Goal: Check status

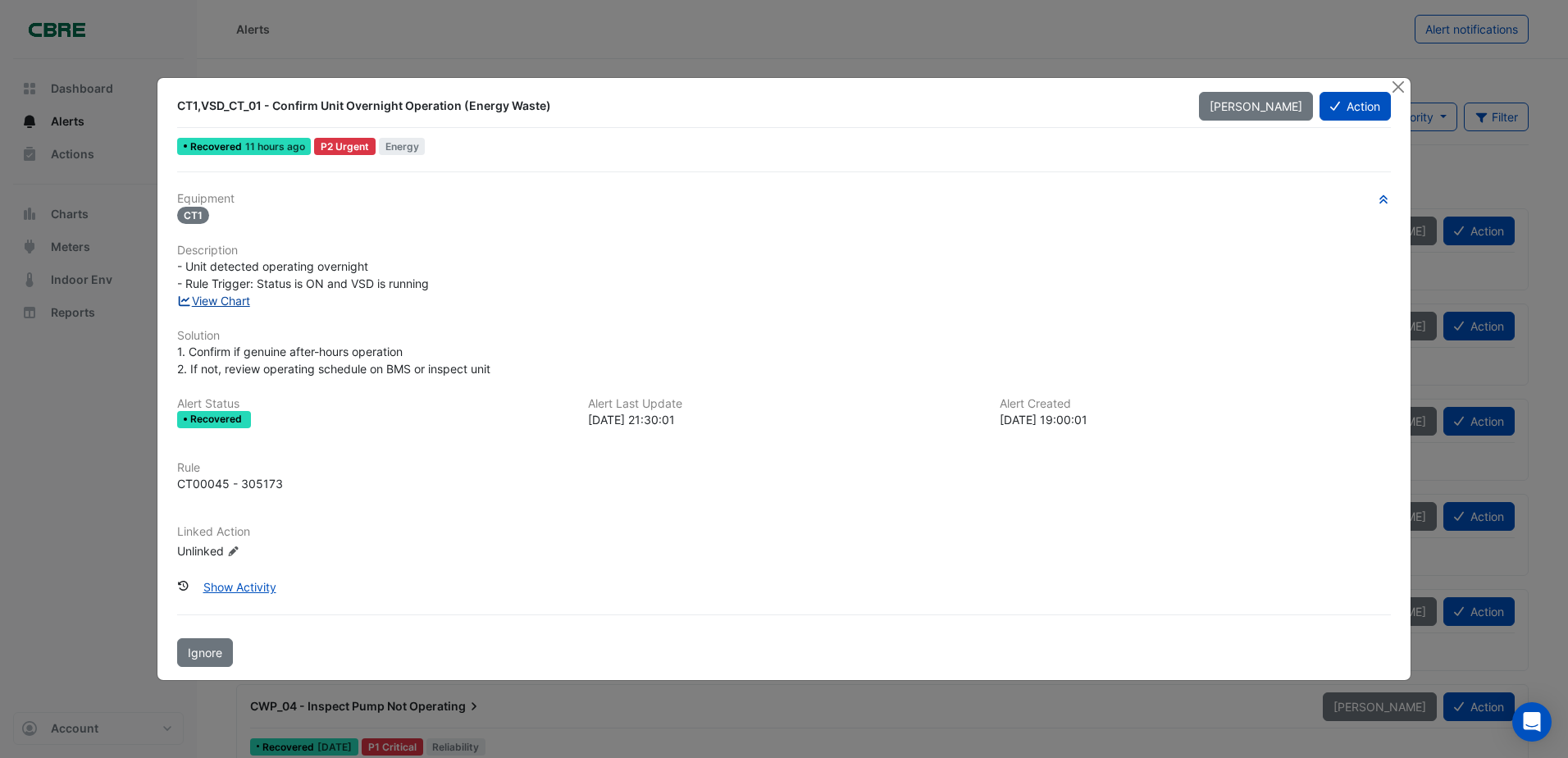
click at [230, 298] on link "View Chart" at bounding box center [213, 301] width 73 height 14
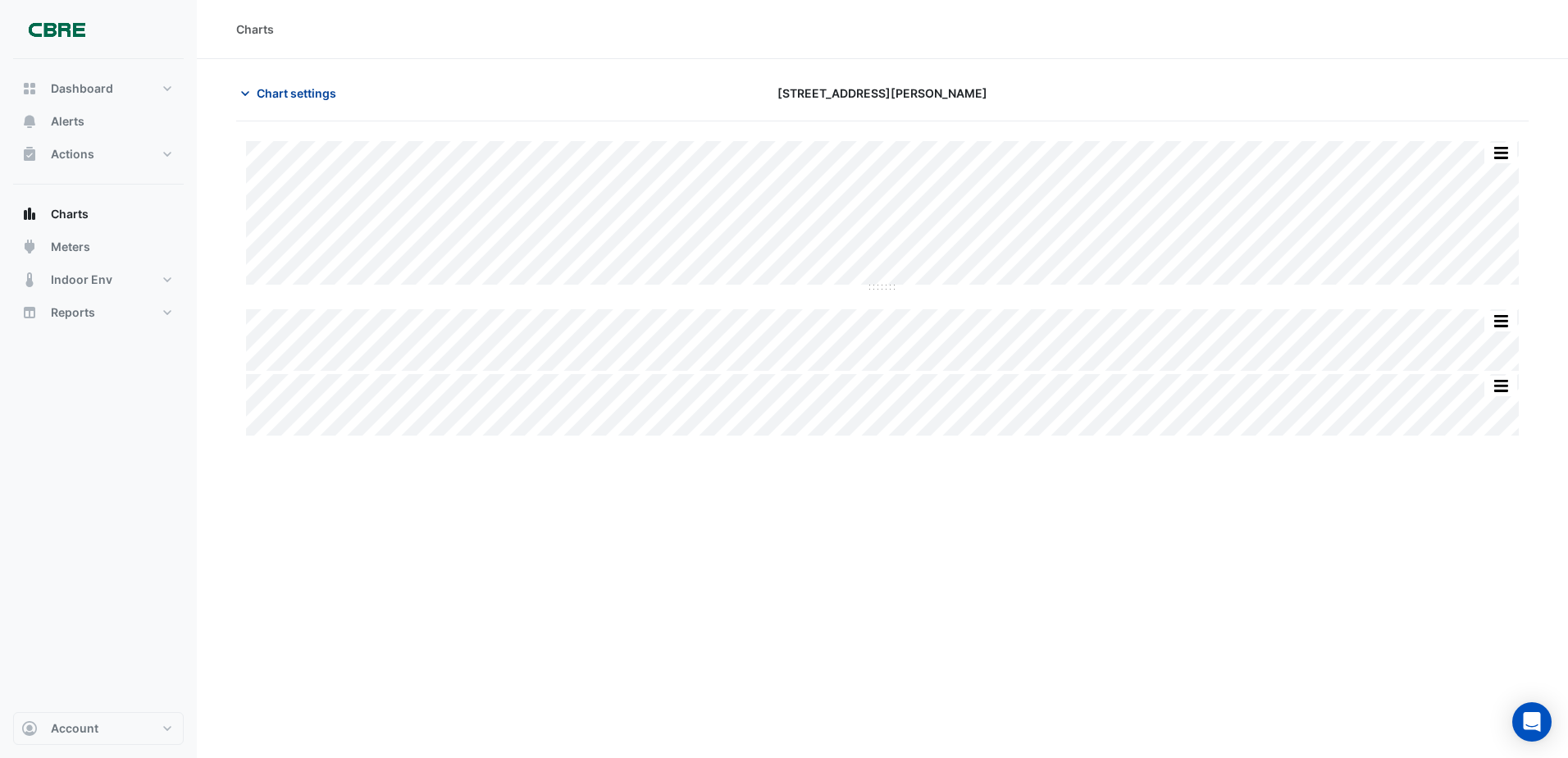
click at [244, 90] on icon "button" at bounding box center [245, 93] width 16 height 16
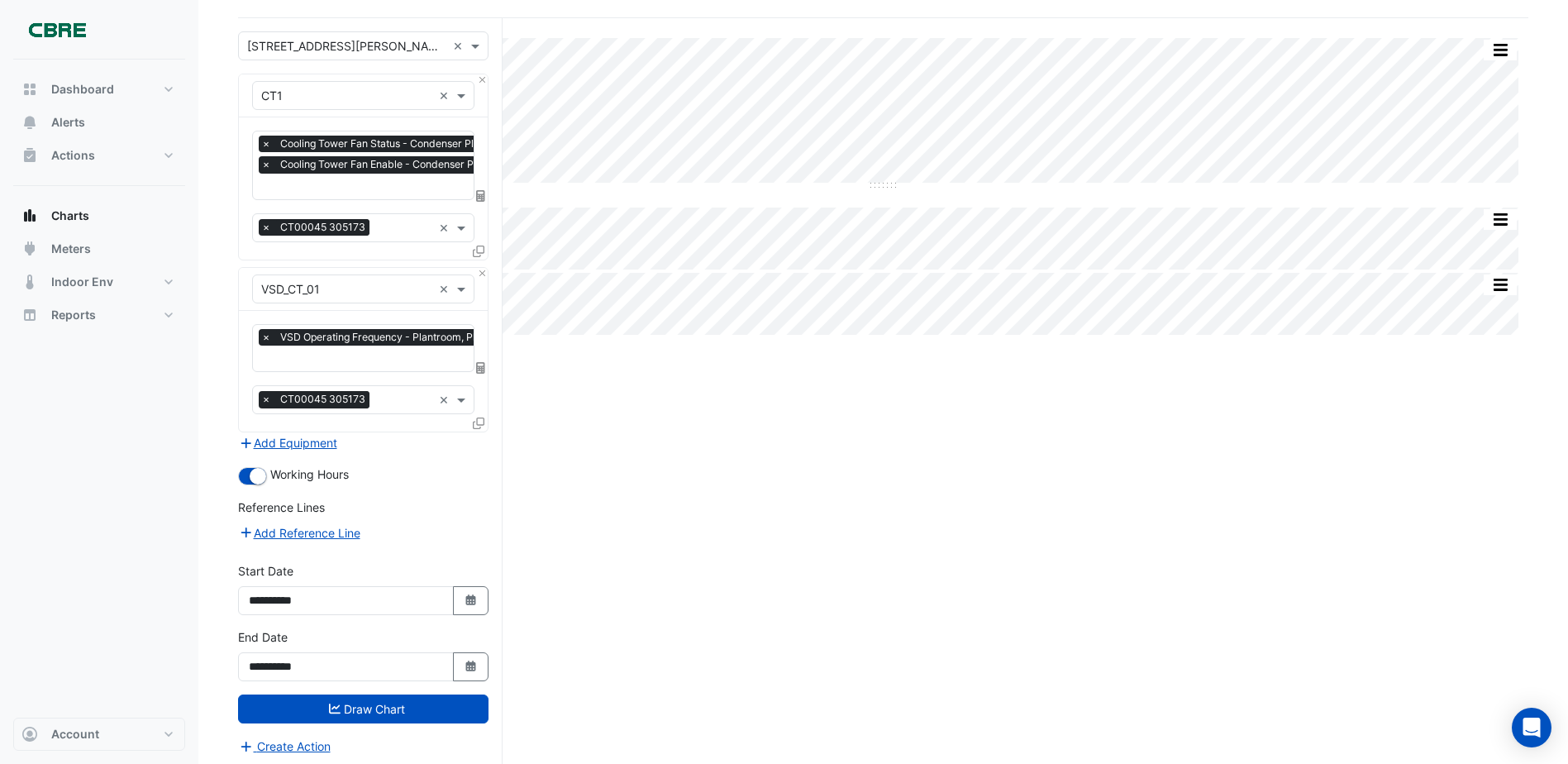
scroll to position [106, 0]
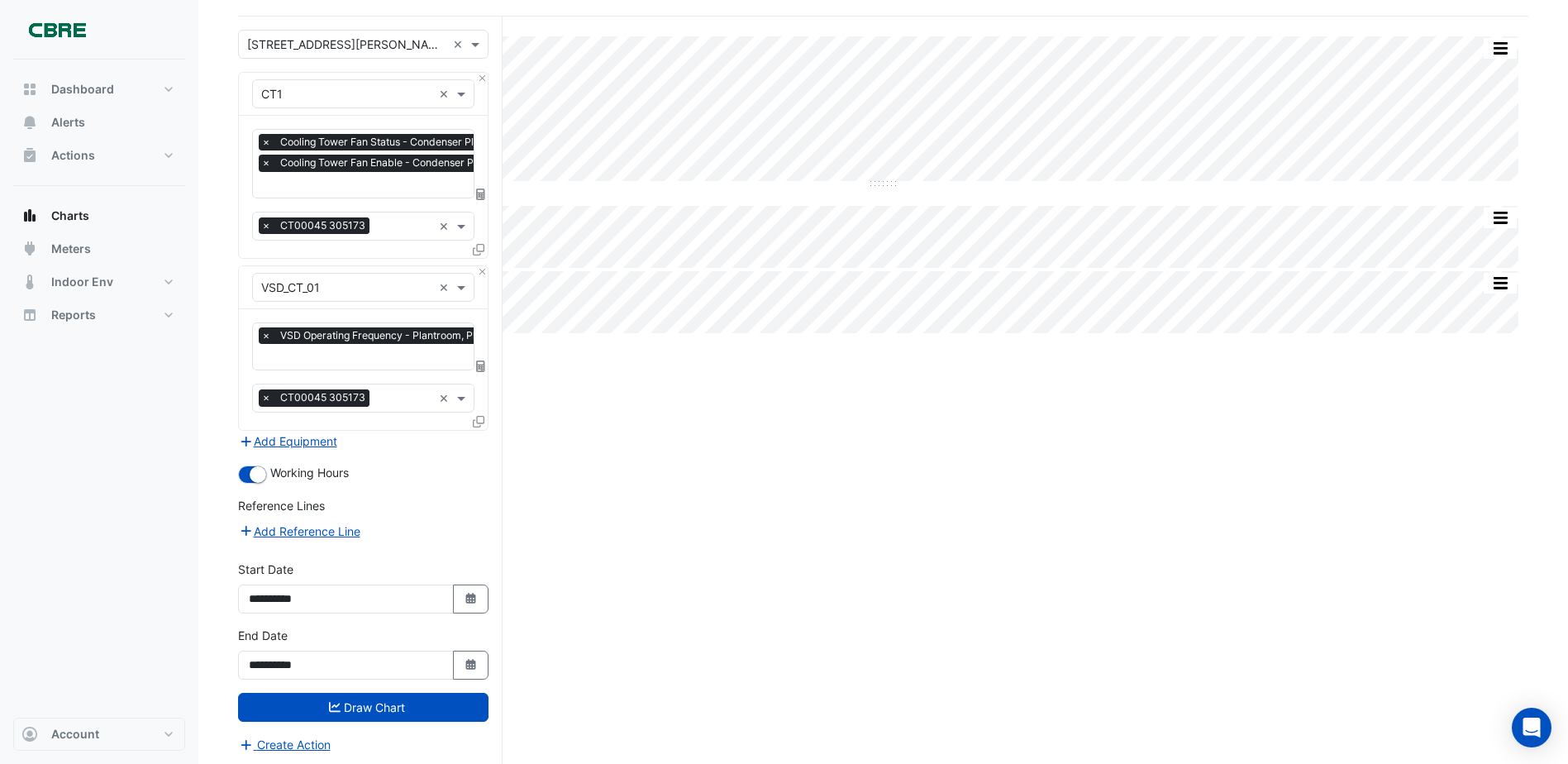
click at [761, 528] on div "Split by Equip Split All Split None Print Save as JPEG Save as PNG Pivot Data T…" at bounding box center [882, 391] width 1290 height 750
